Goal: Task Accomplishment & Management: Use online tool/utility

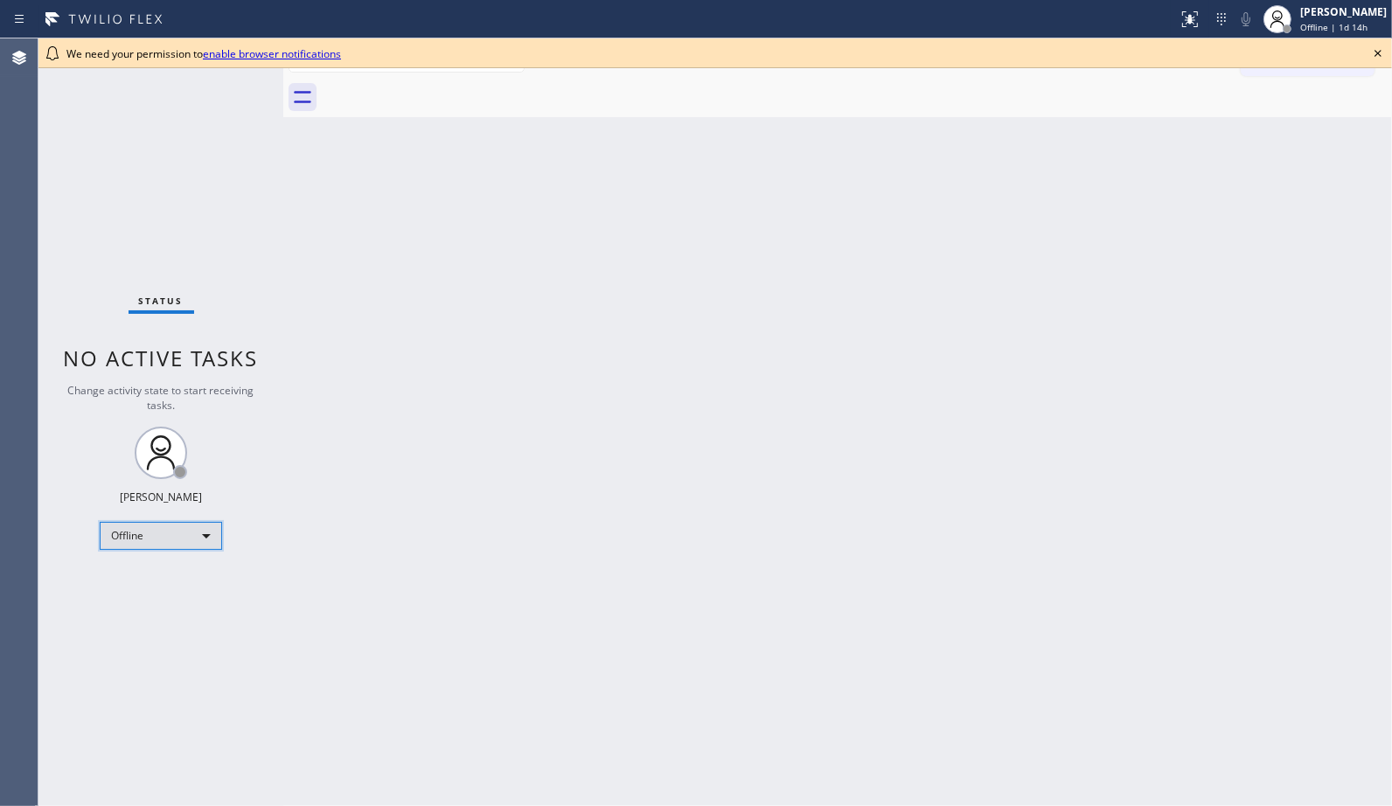
click at [199, 540] on div "Offline" at bounding box center [161, 536] width 122 height 28
click at [161, 605] on li "Unavailable" at bounding box center [160, 603] width 119 height 21
click at [1378, 52] on icon at bounding box center [1378, 53] width 7 height 7
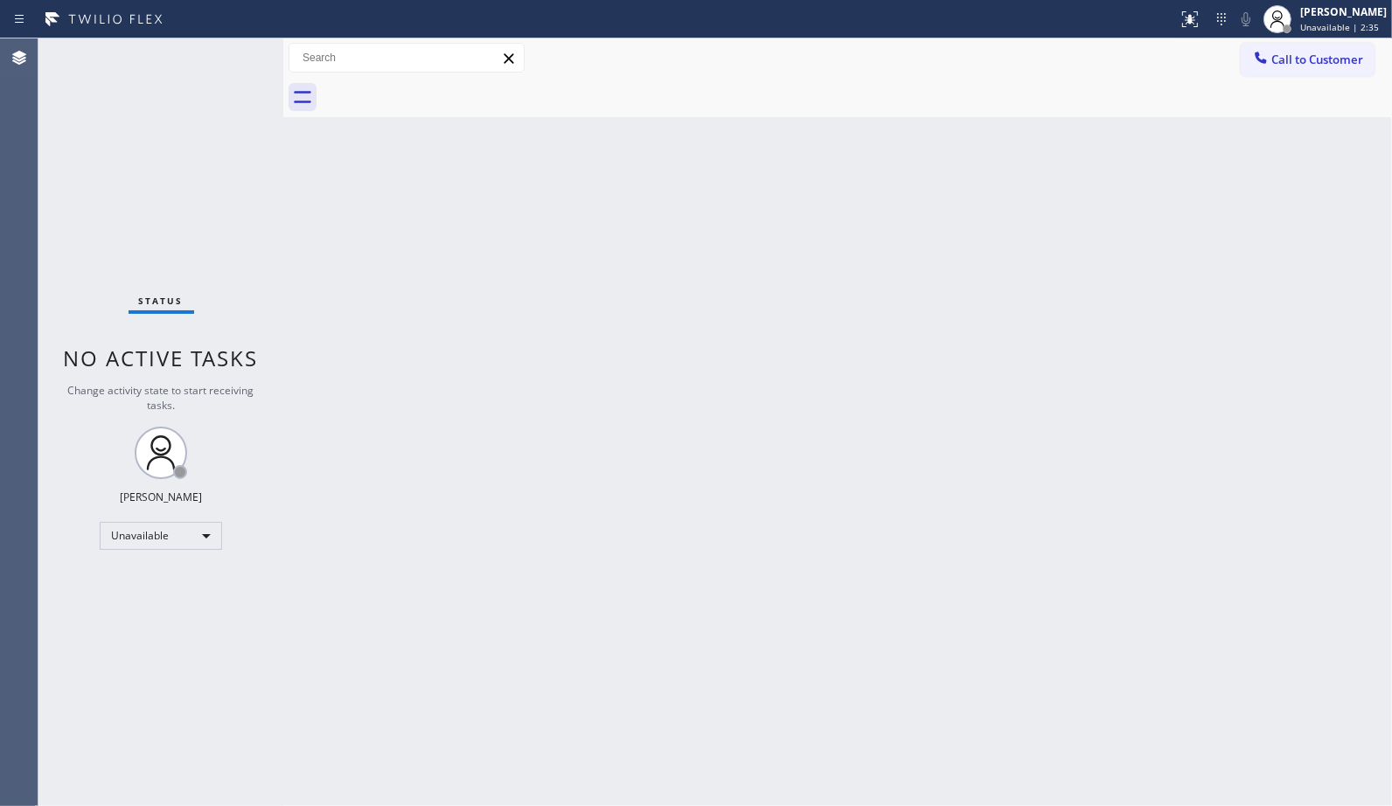
click at [958, 317] on div "Back to Dashboard Change Sender ID Customers Technicians Select a contact Outbo…" at bounding box center [837, 422] width 1109 height 768
drag, startPoint x: 1190, startPoint y: 222, endPoint x: 1151, endPoint y: 173, distance: 62.8
click at [1190, 222] on div "Back to Dashboard Change Sender ID Customers Technicians Select a contact Outbo…" at bounding box center [837, 422] width 1109 height 768
